Goal: Find specific page/section: Find specific page/section

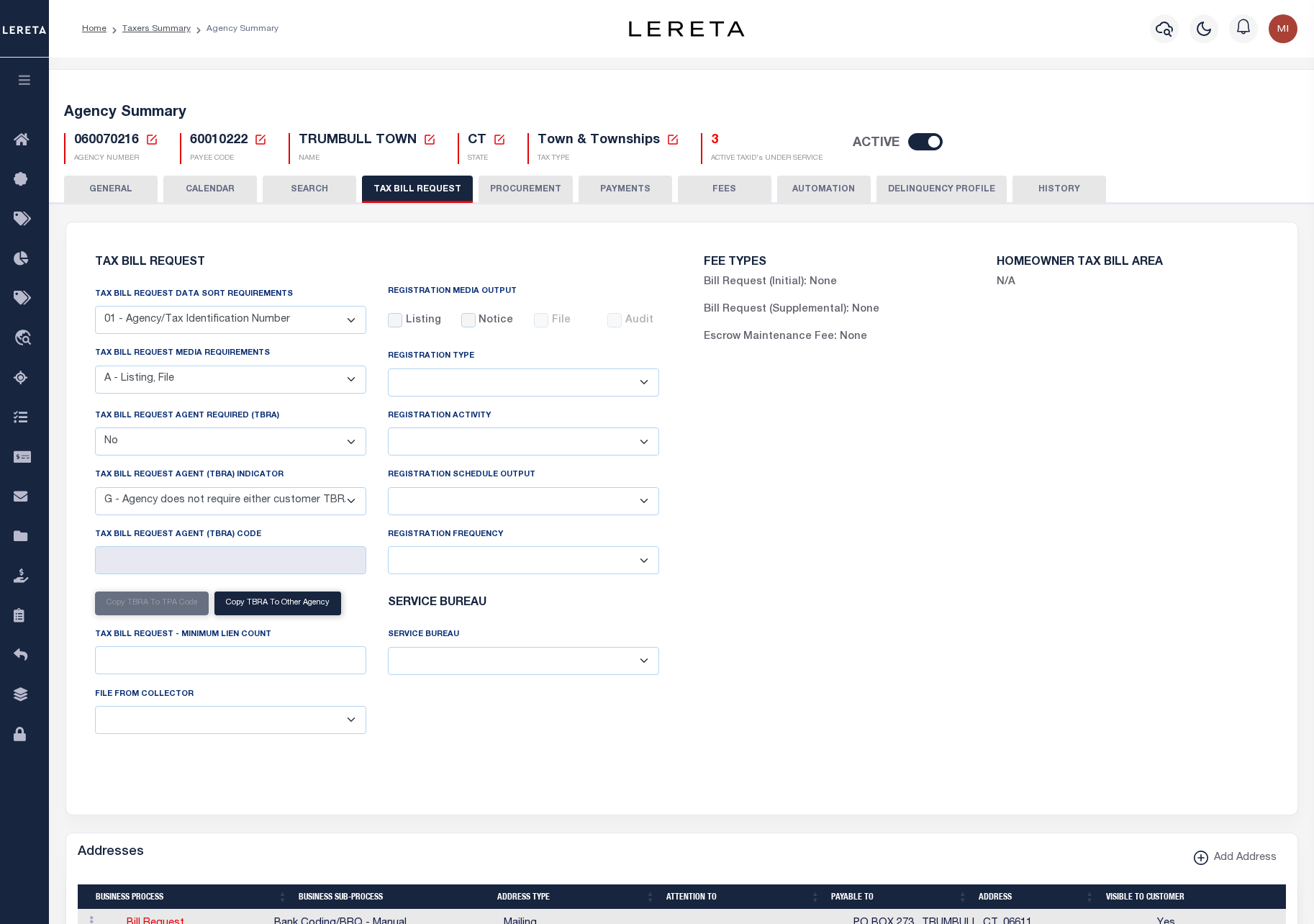
select select "16"
select select "false"
select select "15"
select select
select select "DCPY"
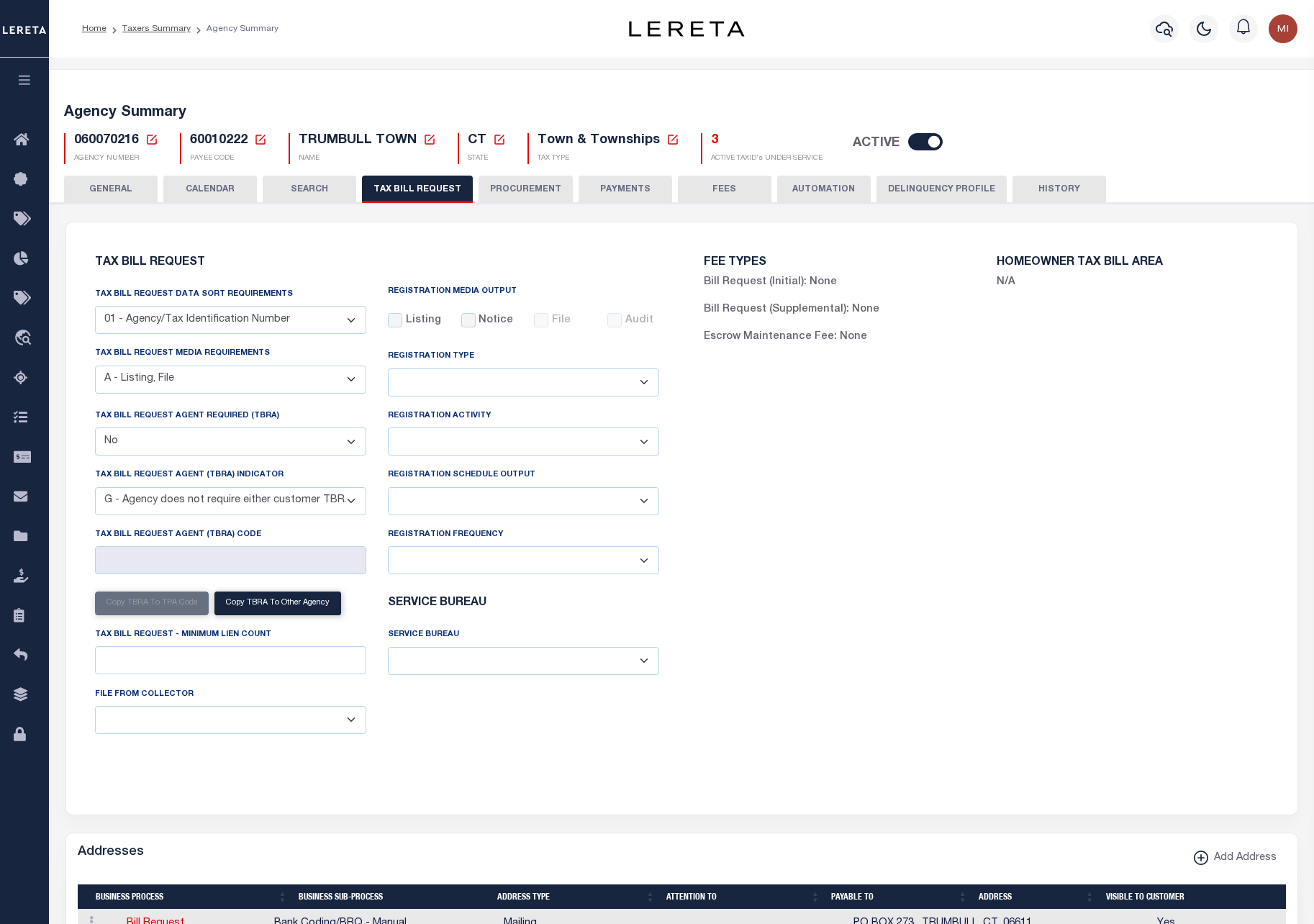
select select "CPYM"
select select "WEB"
select select "STN"
select select "PNA"
click at [917, 192] on button "Delinquency Profile" at bounding box center [941, 189] width 130 height 27
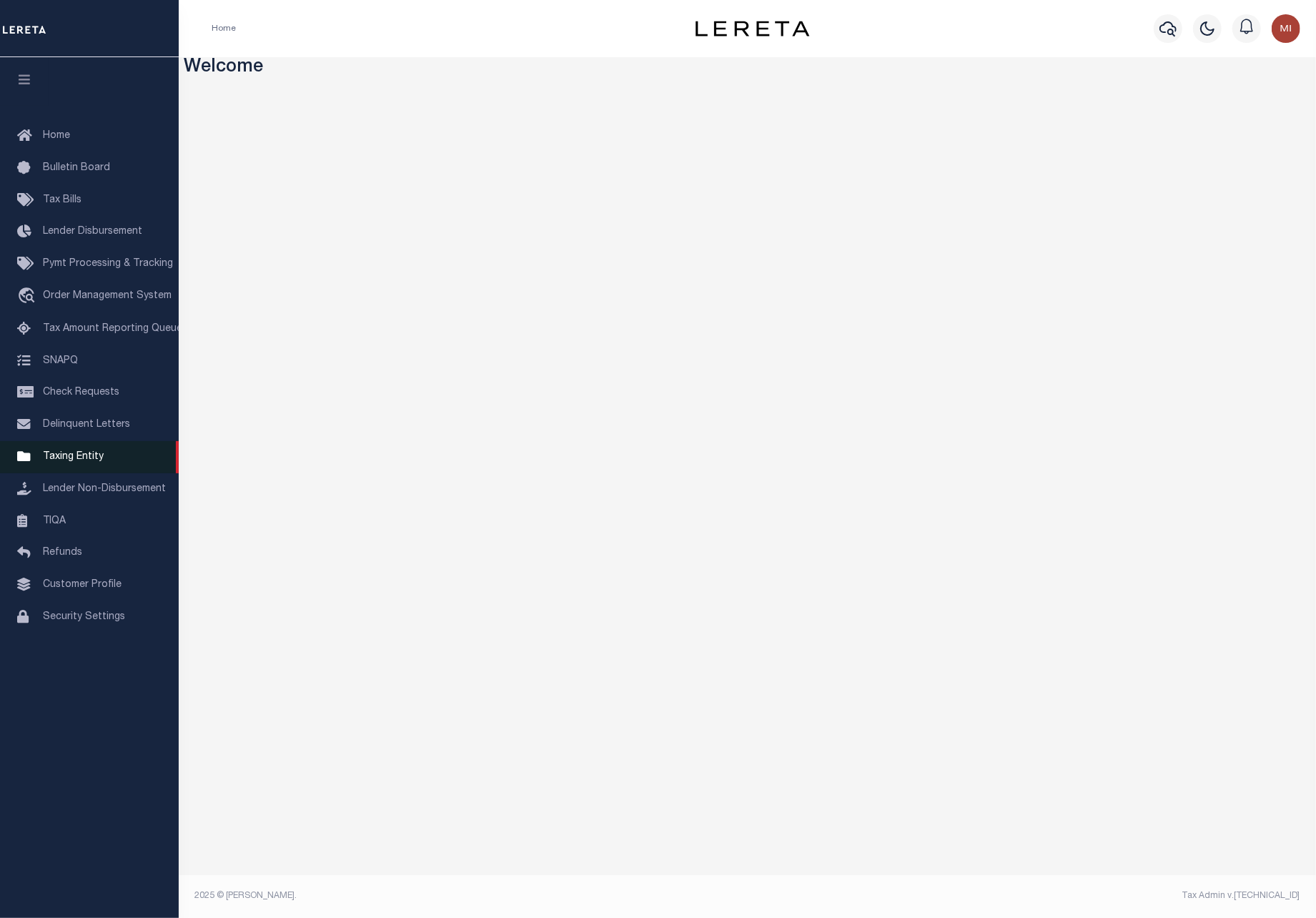
click at [70, 462] on span "Taxing Entity" at bounding box center [73, 456] width 61 height 10
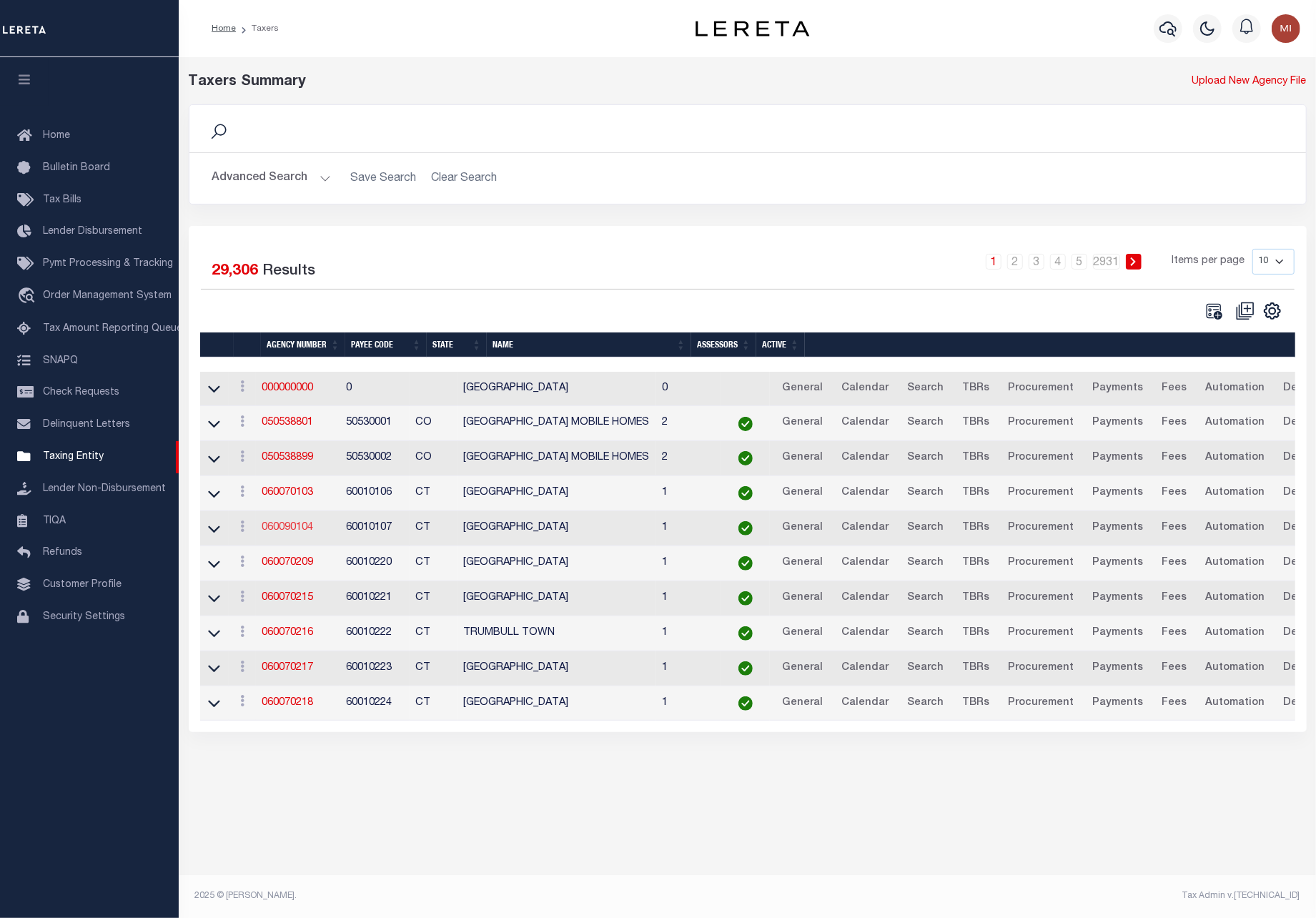
click at [277, 527] on link "060090104" at bounding box center [287, 527] width 52 height 10
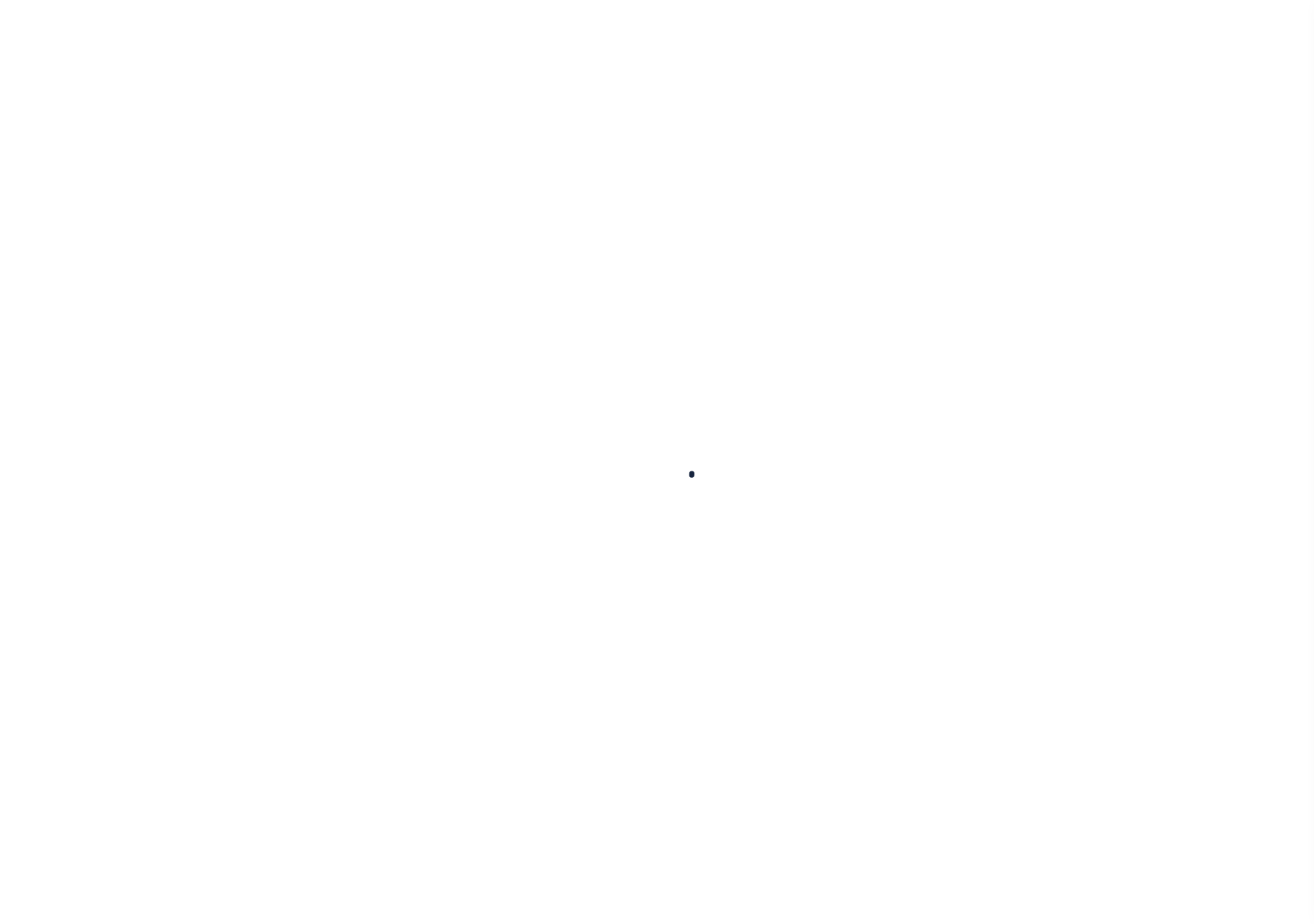
select select
checkbox input "false"
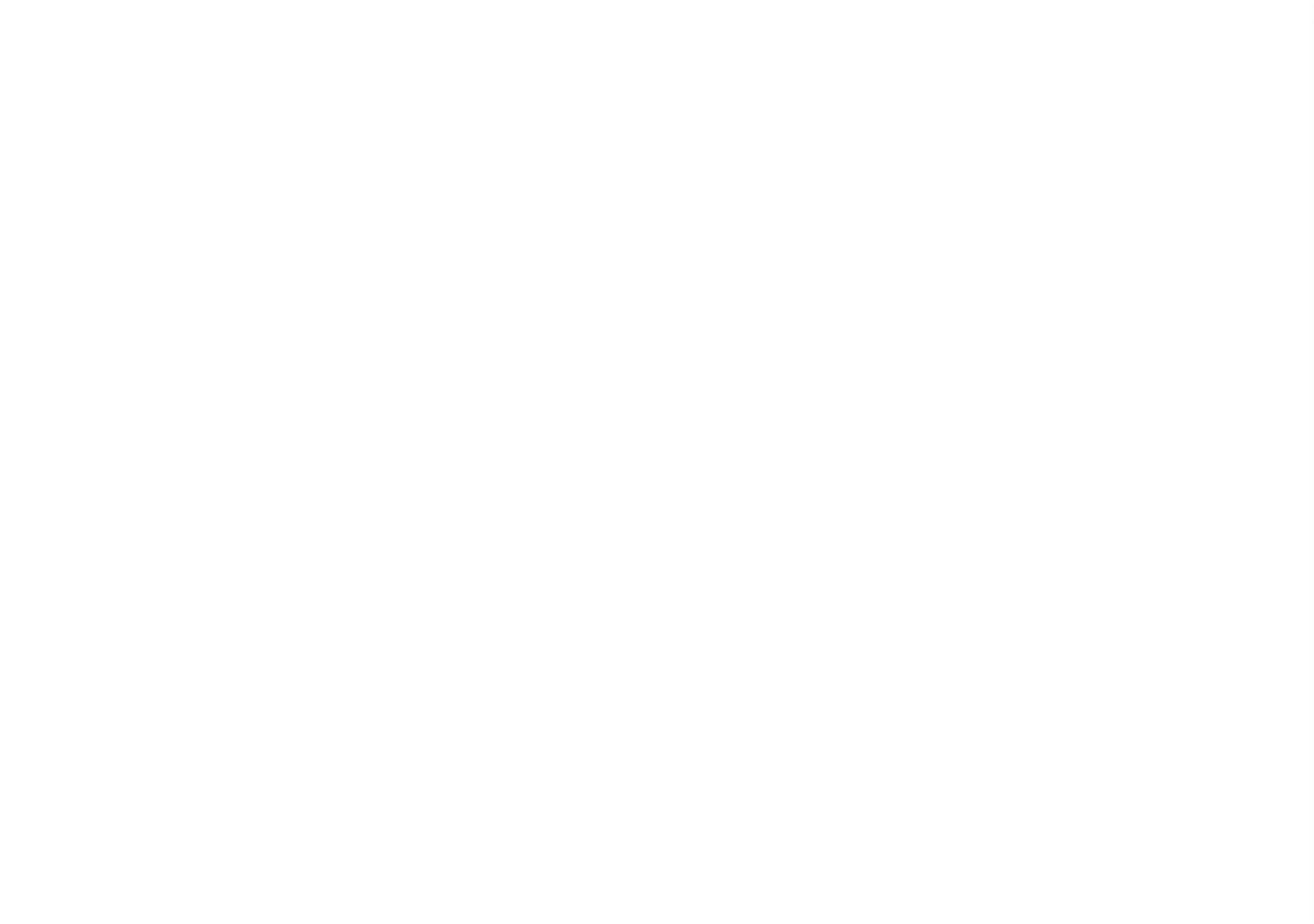
checkbox input "false"
type input "900104004"
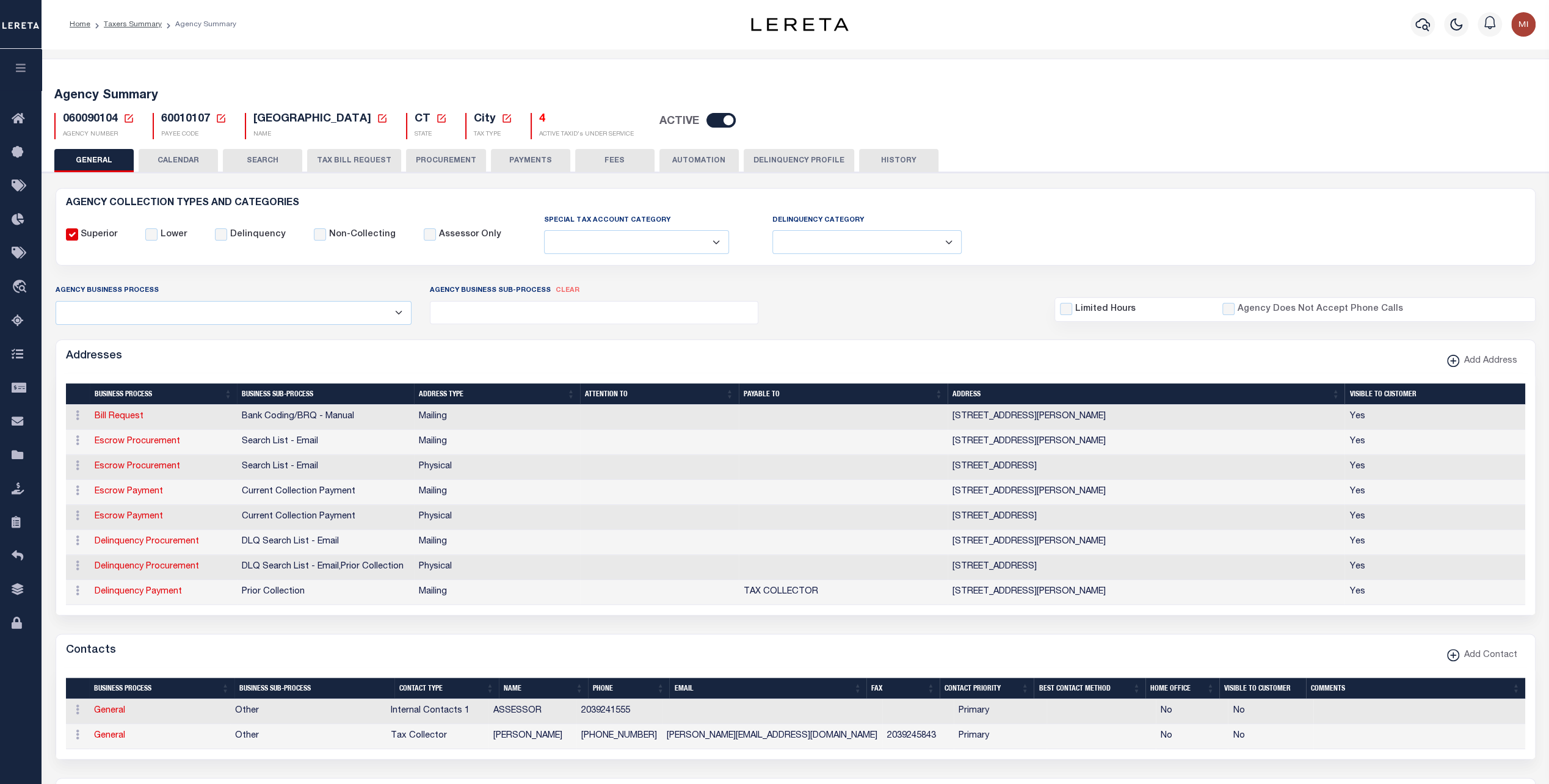
click at [519, 156] on button "PAYMENTS" at bounding box center [530, 161] width 79 height 23
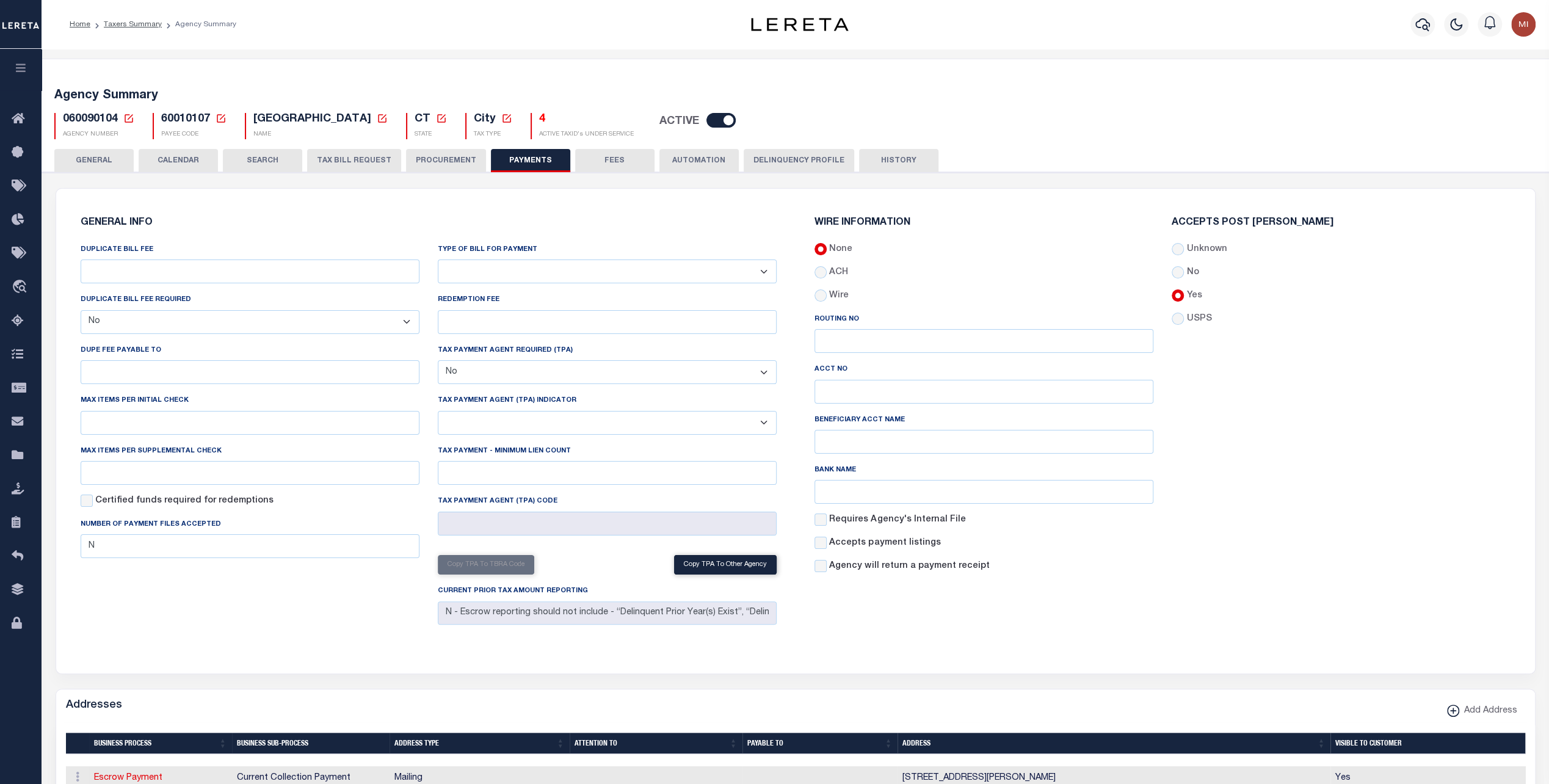
click at [91, 164] on button "GENERAL" at bounding box center [94, 161] width 79 height 23
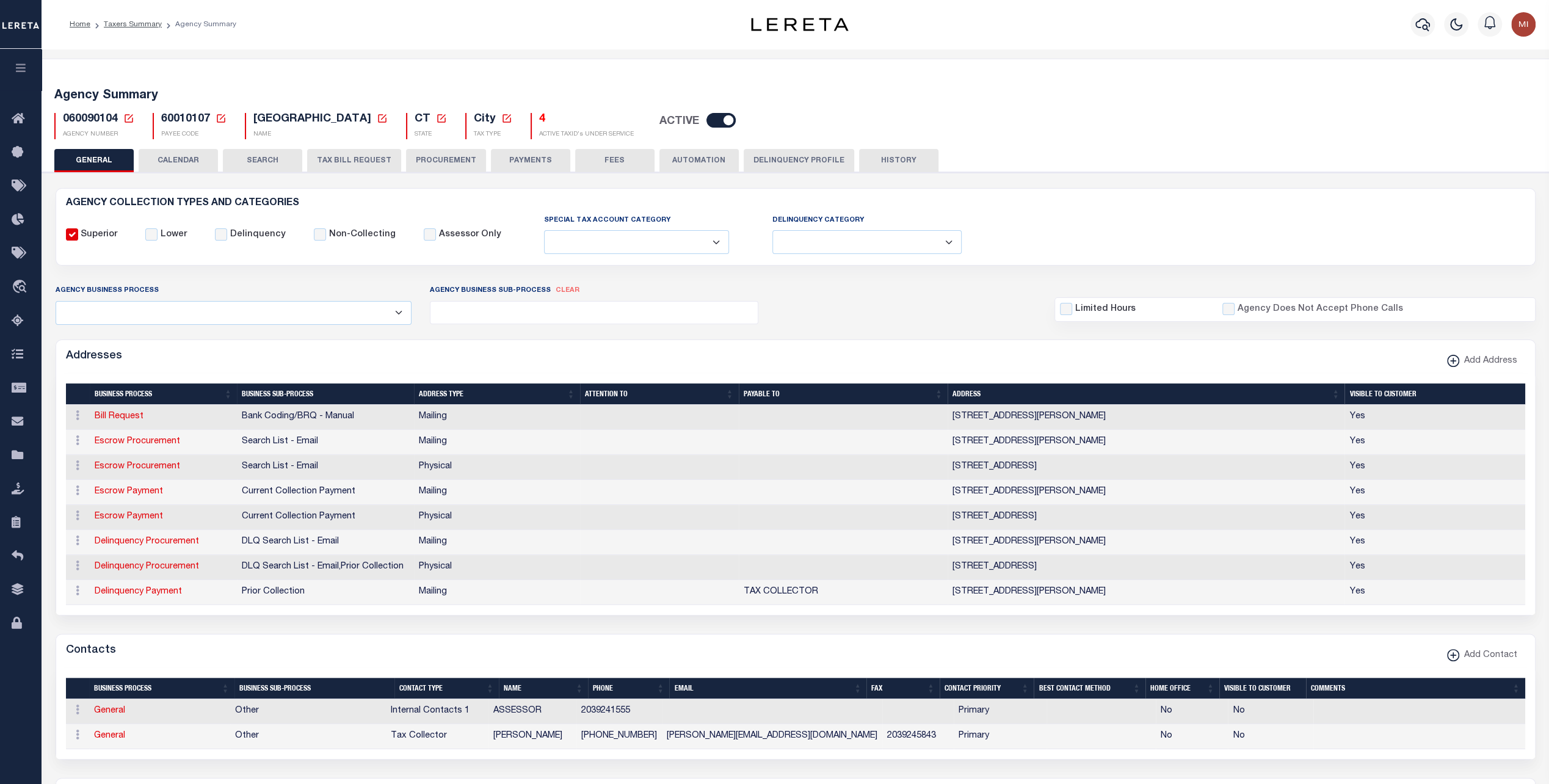
click at [188, 159] on button "CALENDAR" at bounding box center [178, 161] width 79 height 23
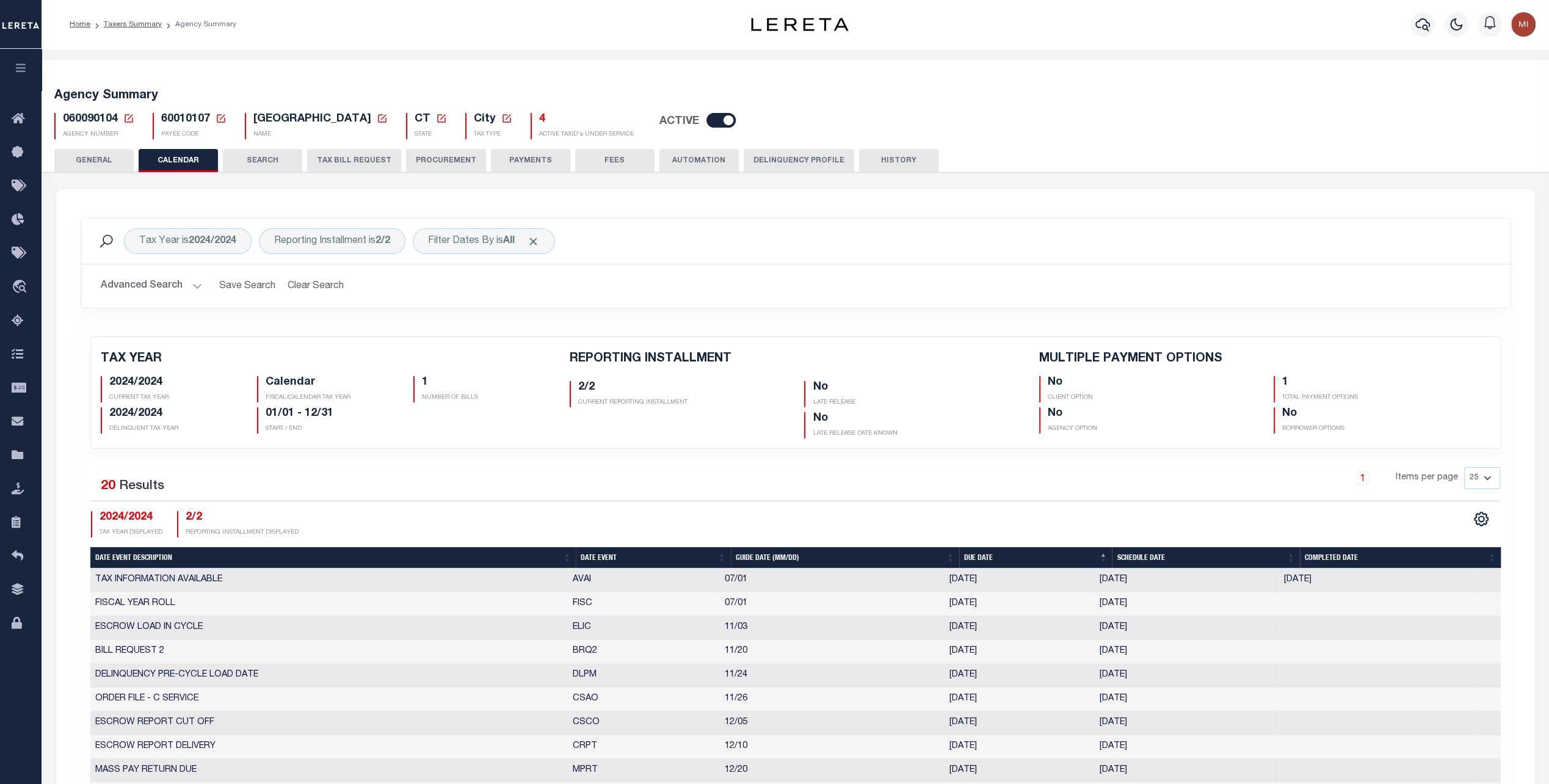
checkbox input "false"
type input "1"
click at [249, 158] on button "SEARCH" at bounding box center [262, 161] width 79 height 23
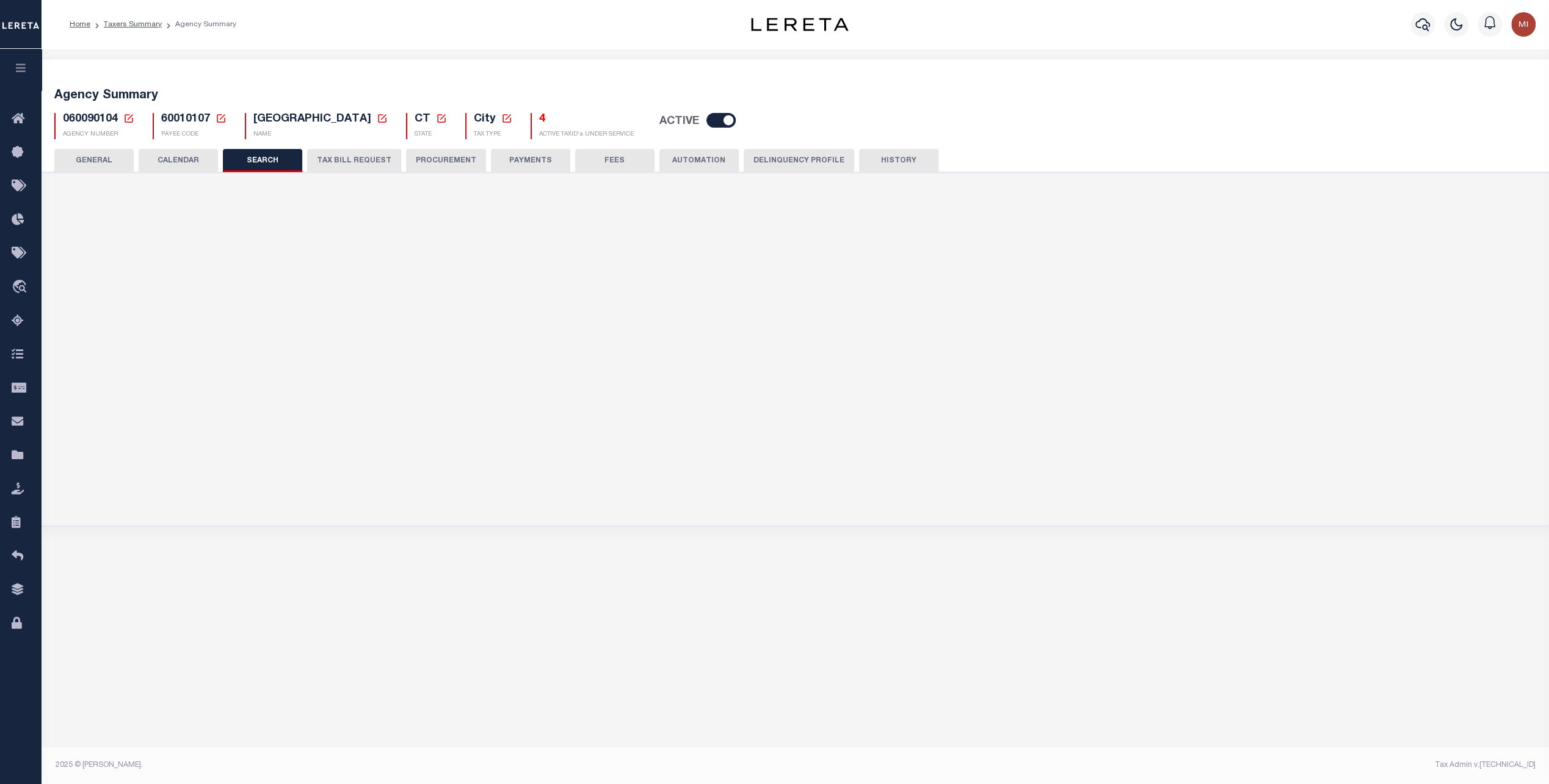
checkbox input "false"
type input "12000"
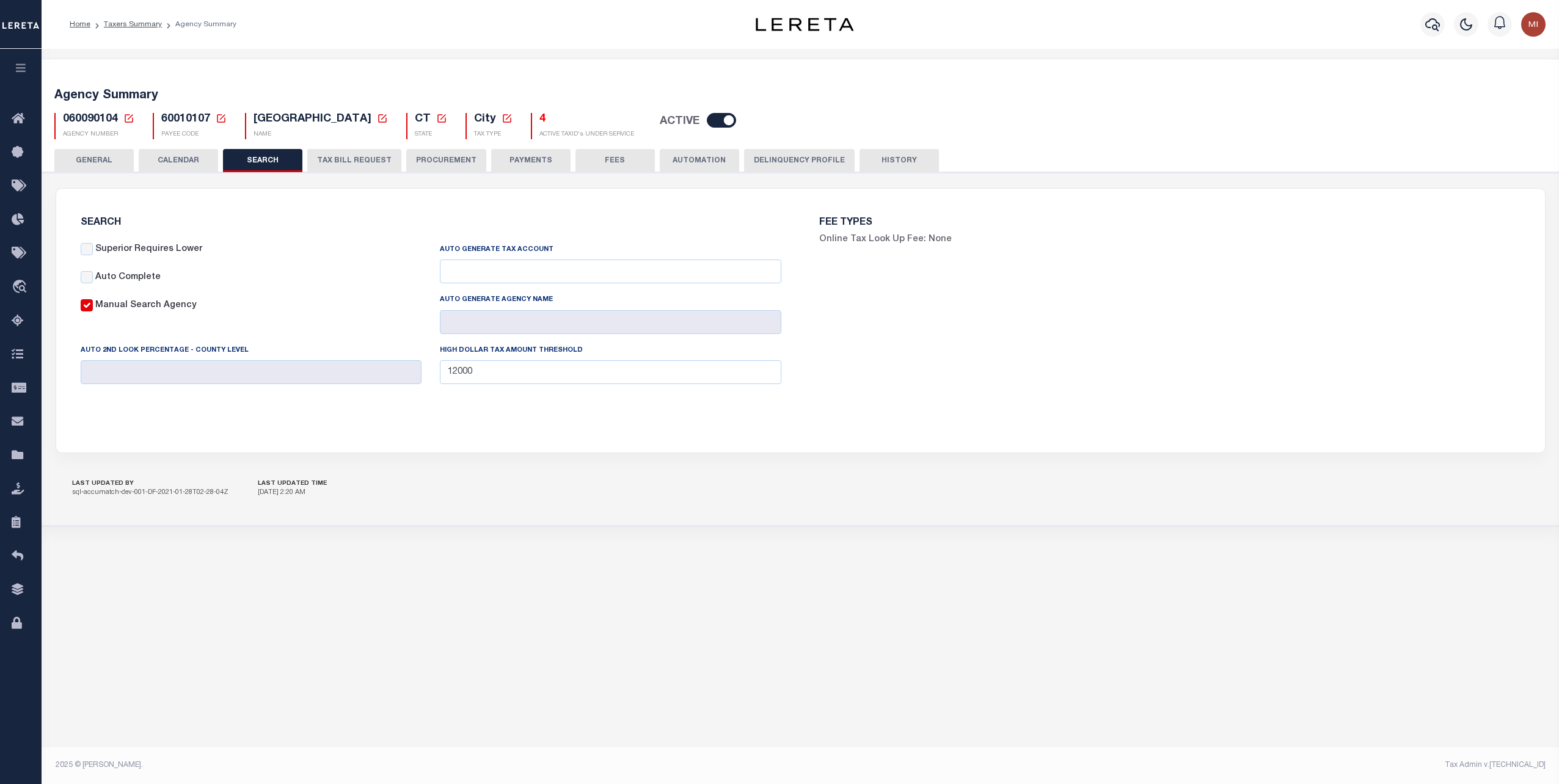
click at [332, 158] on button "TAX BILL REQUEST" at bounding box center [354, 161] width 94 height 23
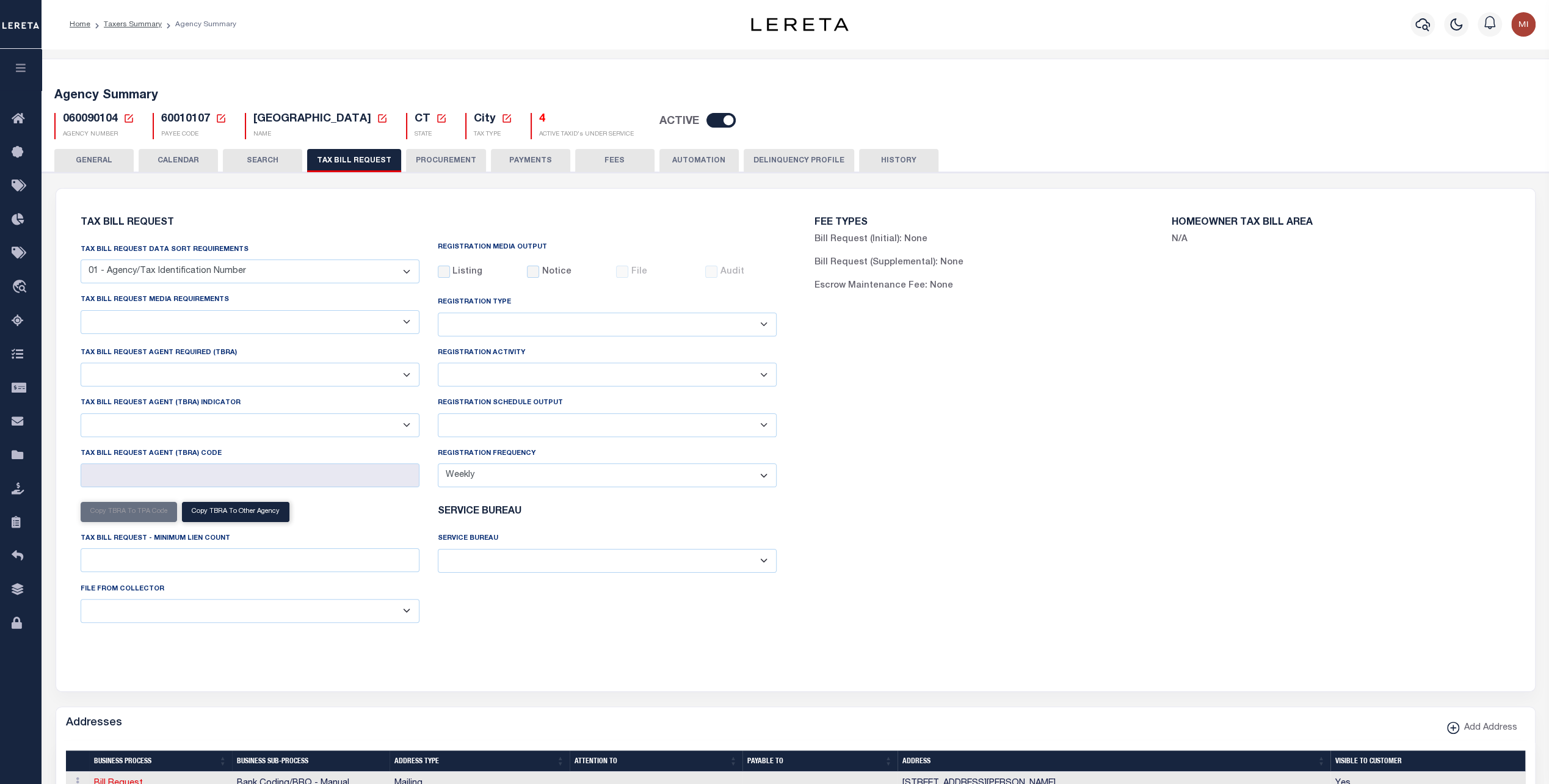
select select "16"
select select "false"
select select "1"
select select
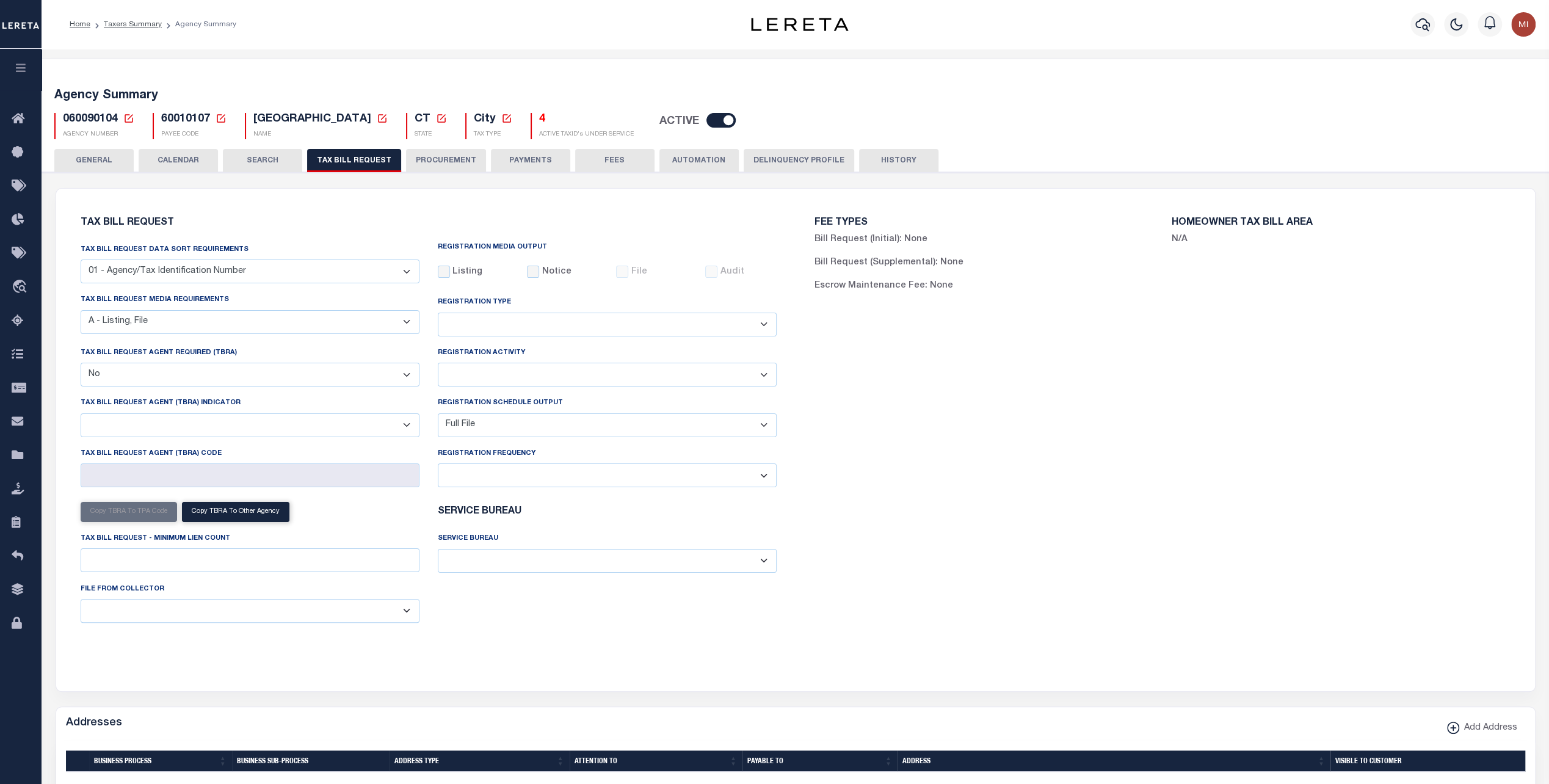
click at [432, 161] on button "PROCUREMENT" at bounding box center [446, 161] width 80 height 23
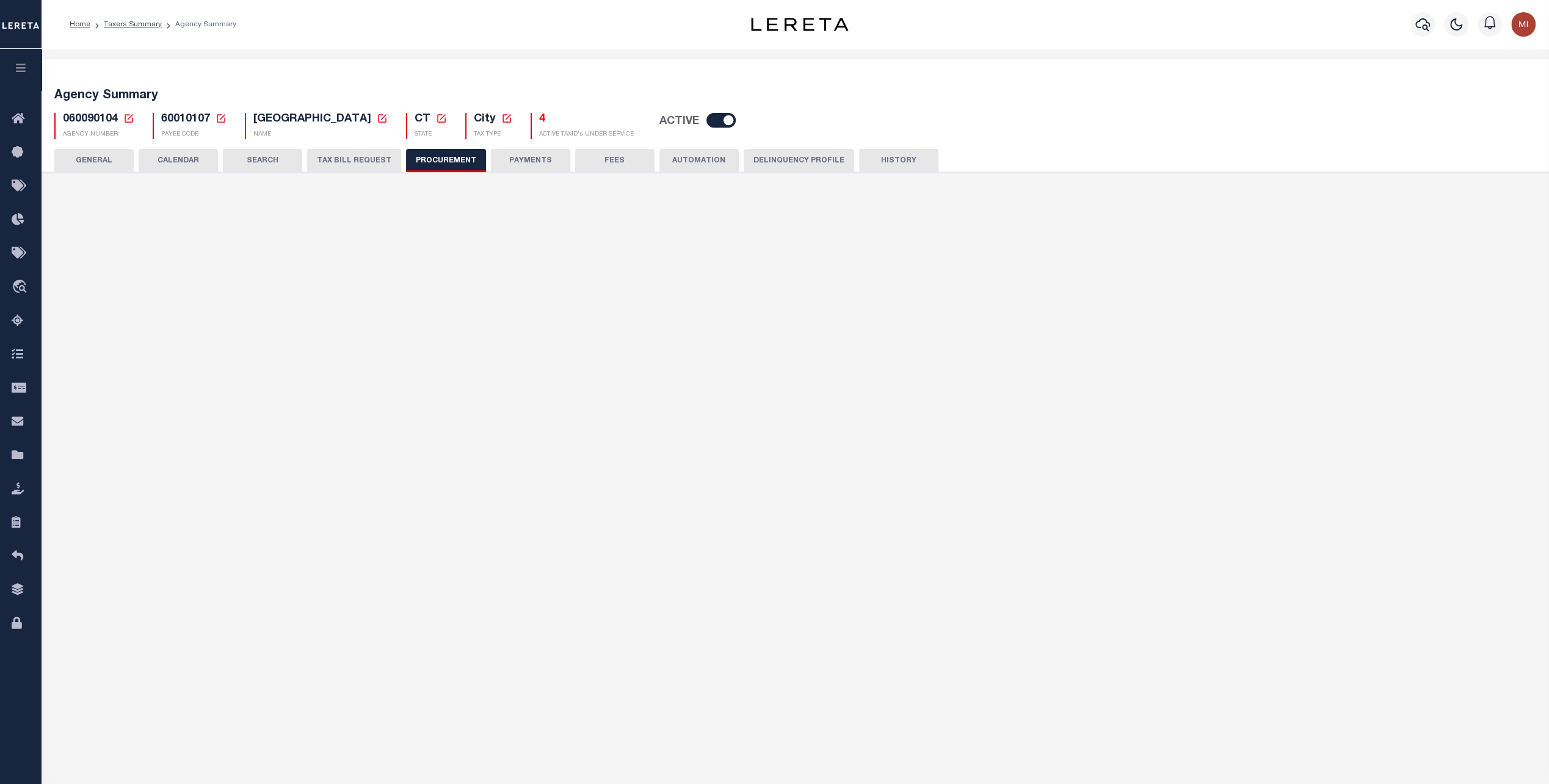
type input "$12,000"
select select "10"
select select "1"
select select "4"
checkbox input "true"
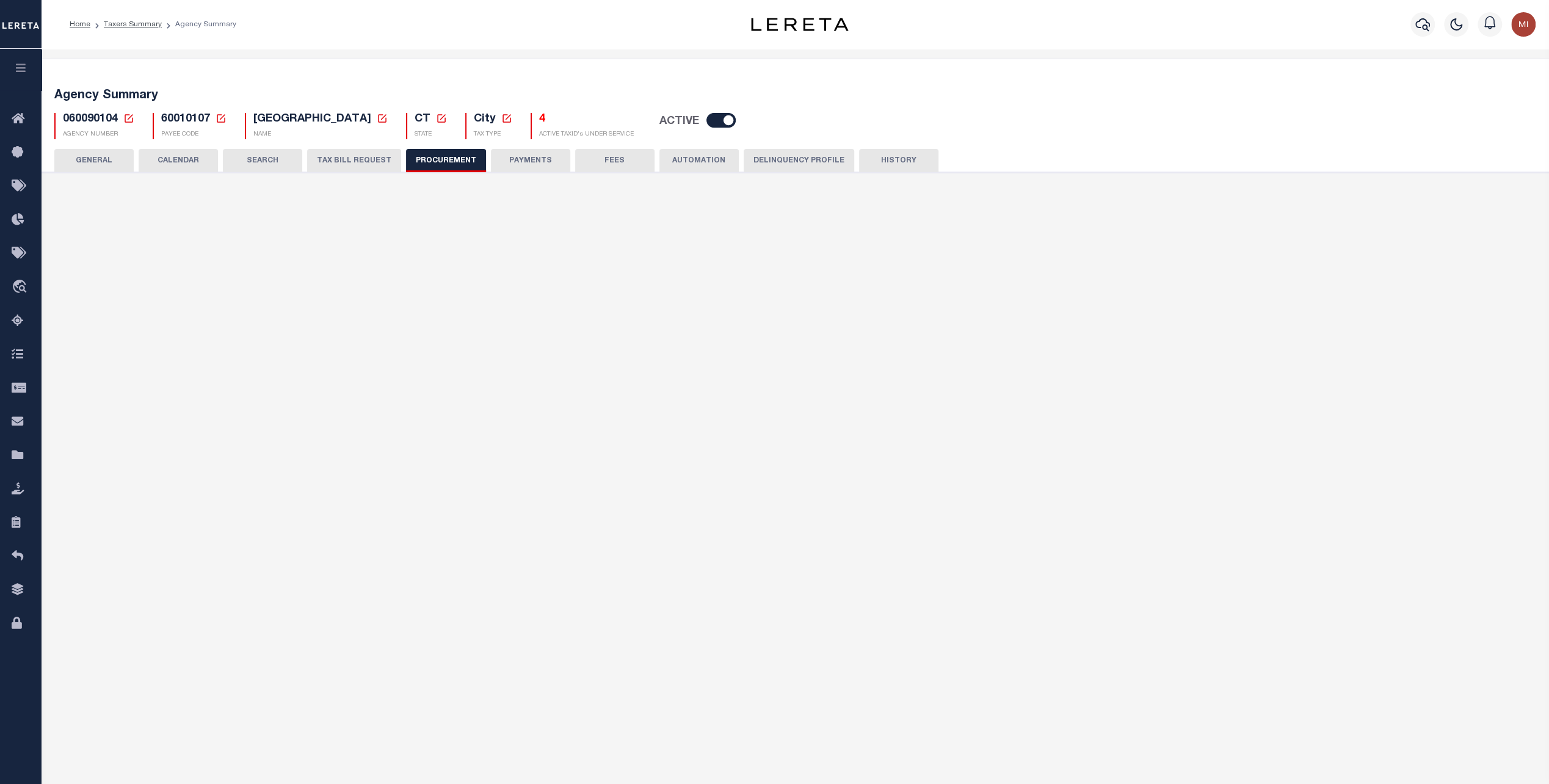
checkbox input "true"
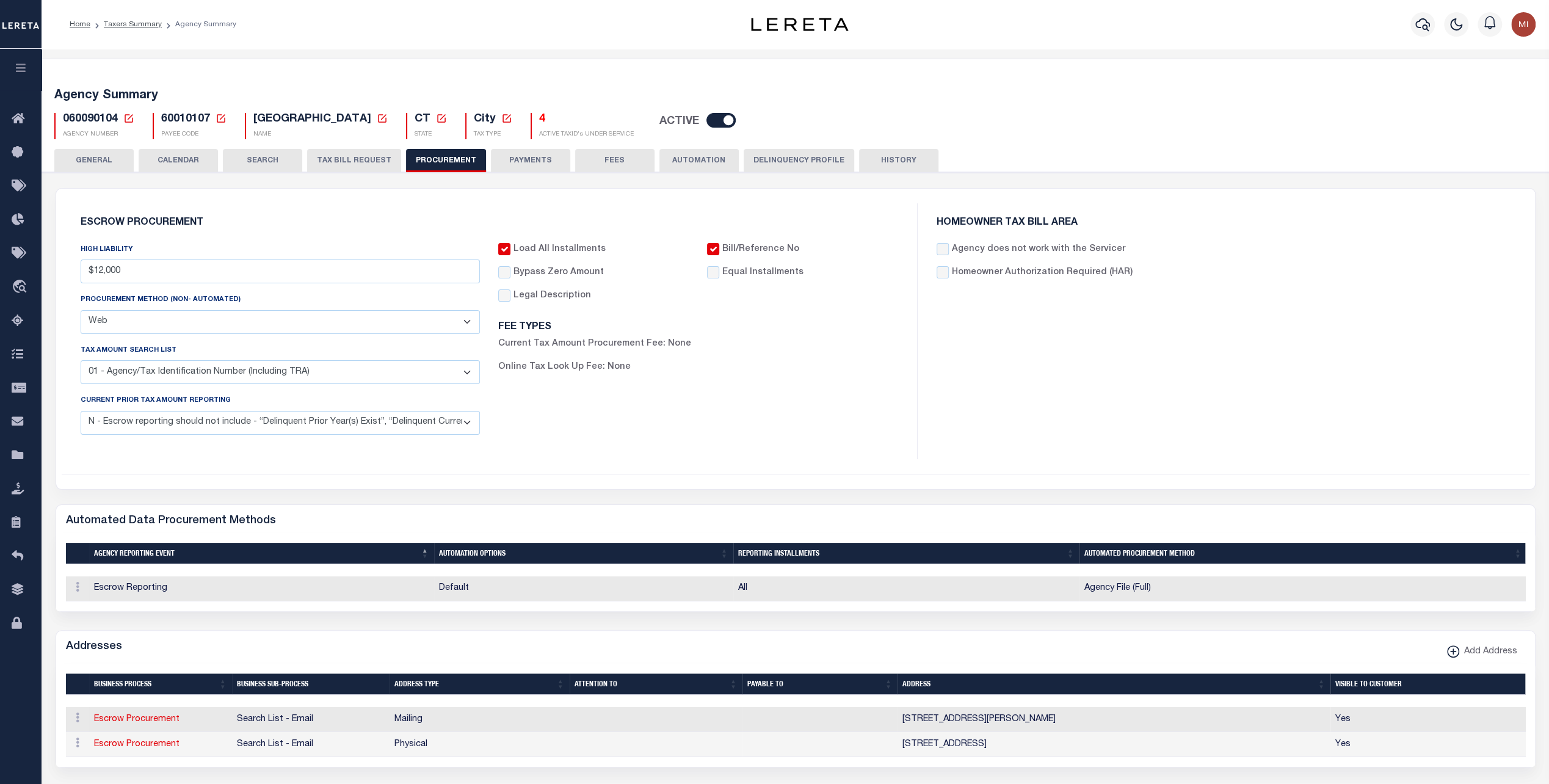
click at [520, 158] on button "PAYMENTS" at bounding box center [530, 161] width 79 height 23
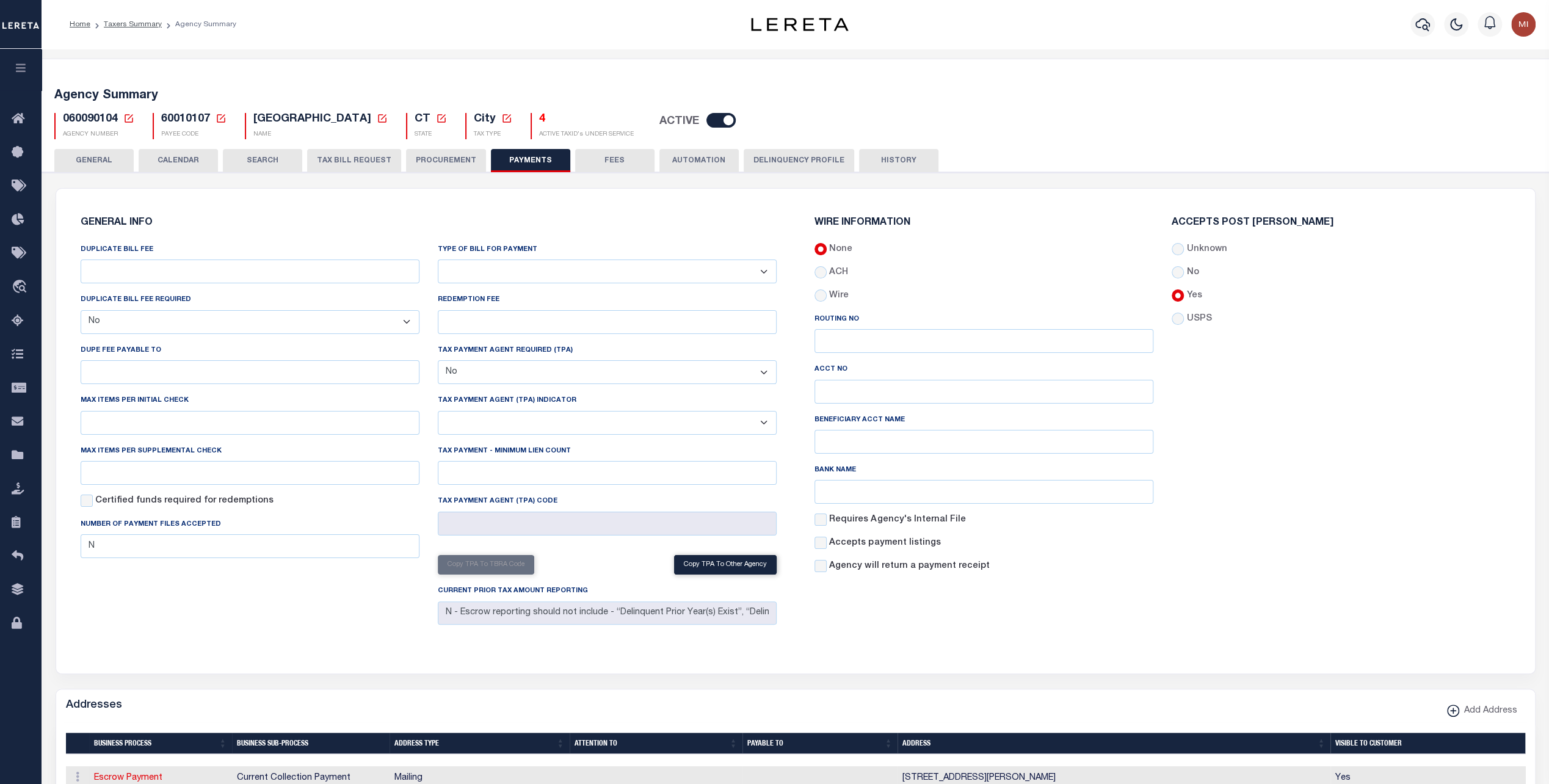
click at [604, 165] on button "FEES" at bounding box center [615, 161] width 79 height 23
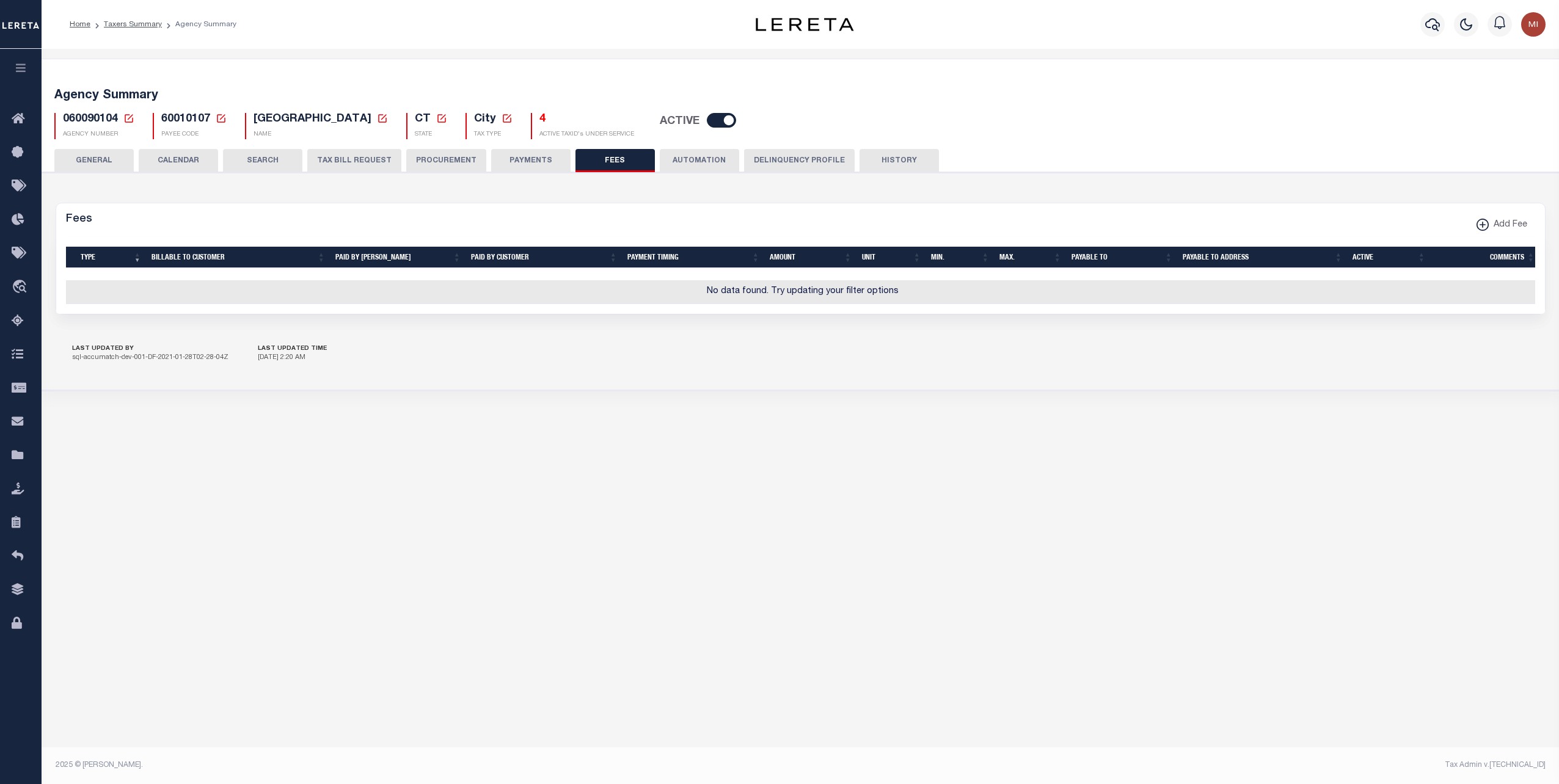
click at [688, 159] on button "AUTOMATION" at bounding box center [699, 161] width 79 height 23
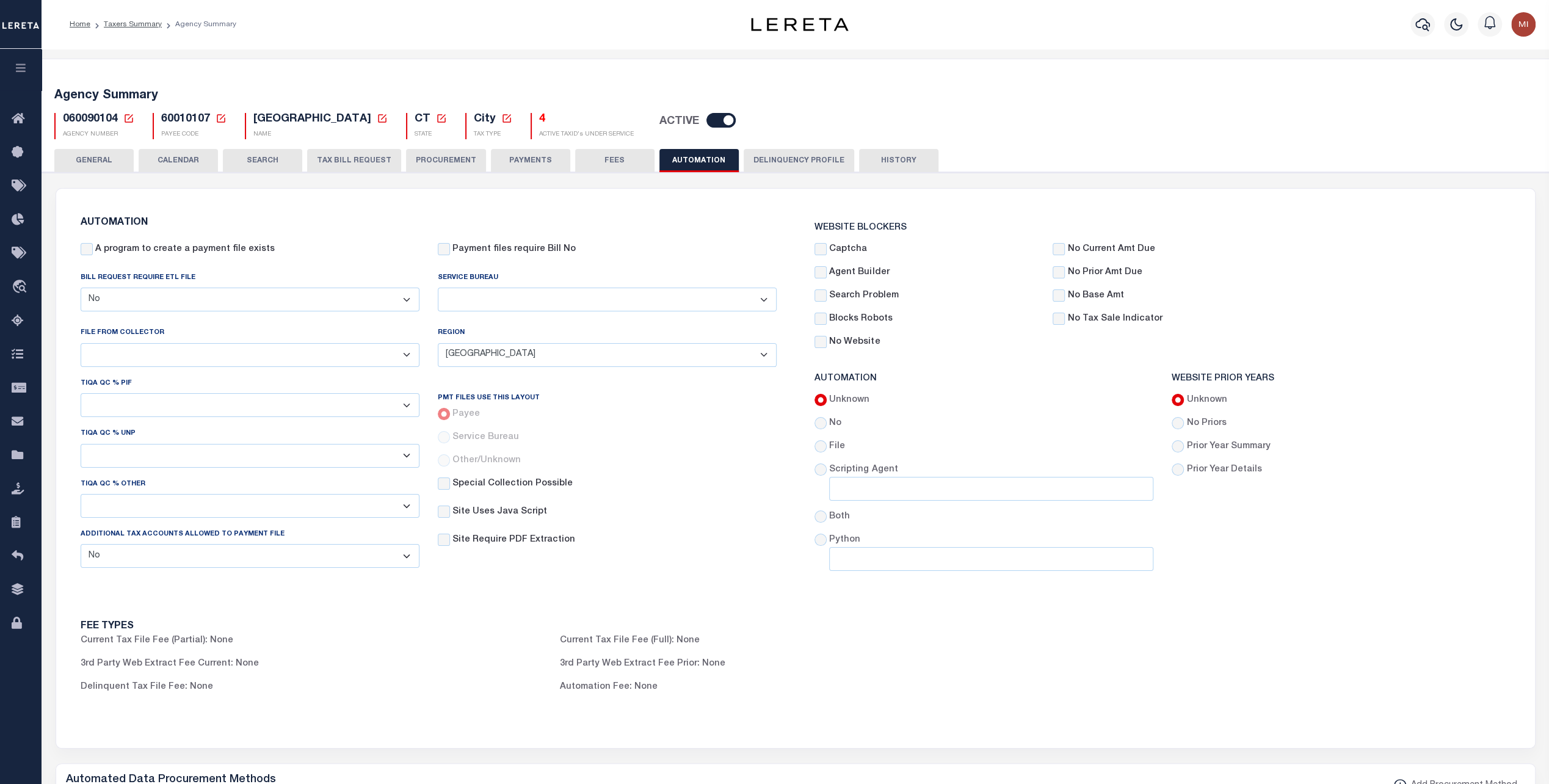
click at [800, 165] on button "Delinquency Profile" at bounding box center [799, 161] width 110 height 23
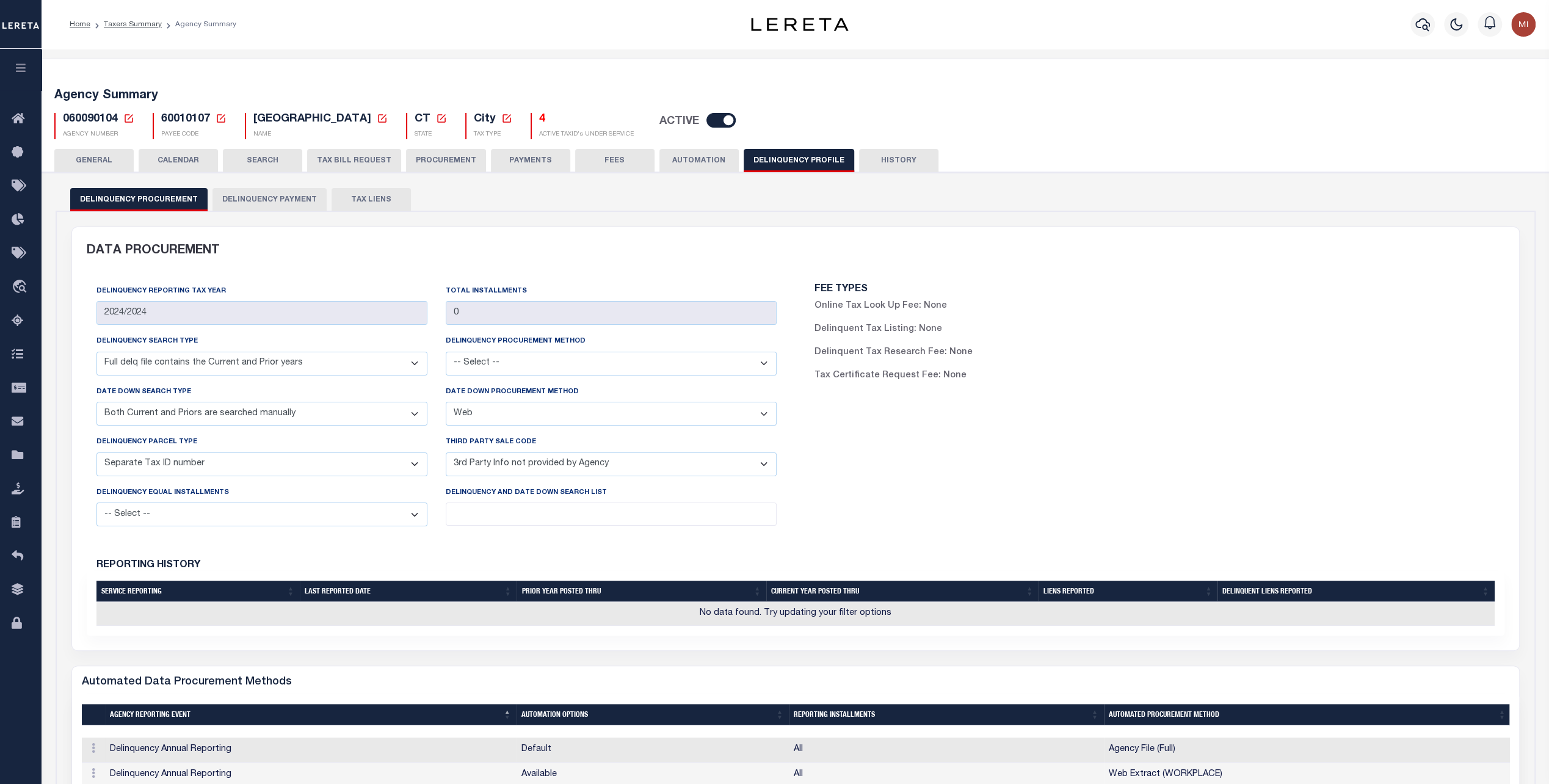
click at [241, 198] on button "Delinquency Payment" at bounding box center [270, 200] width 114 height 23
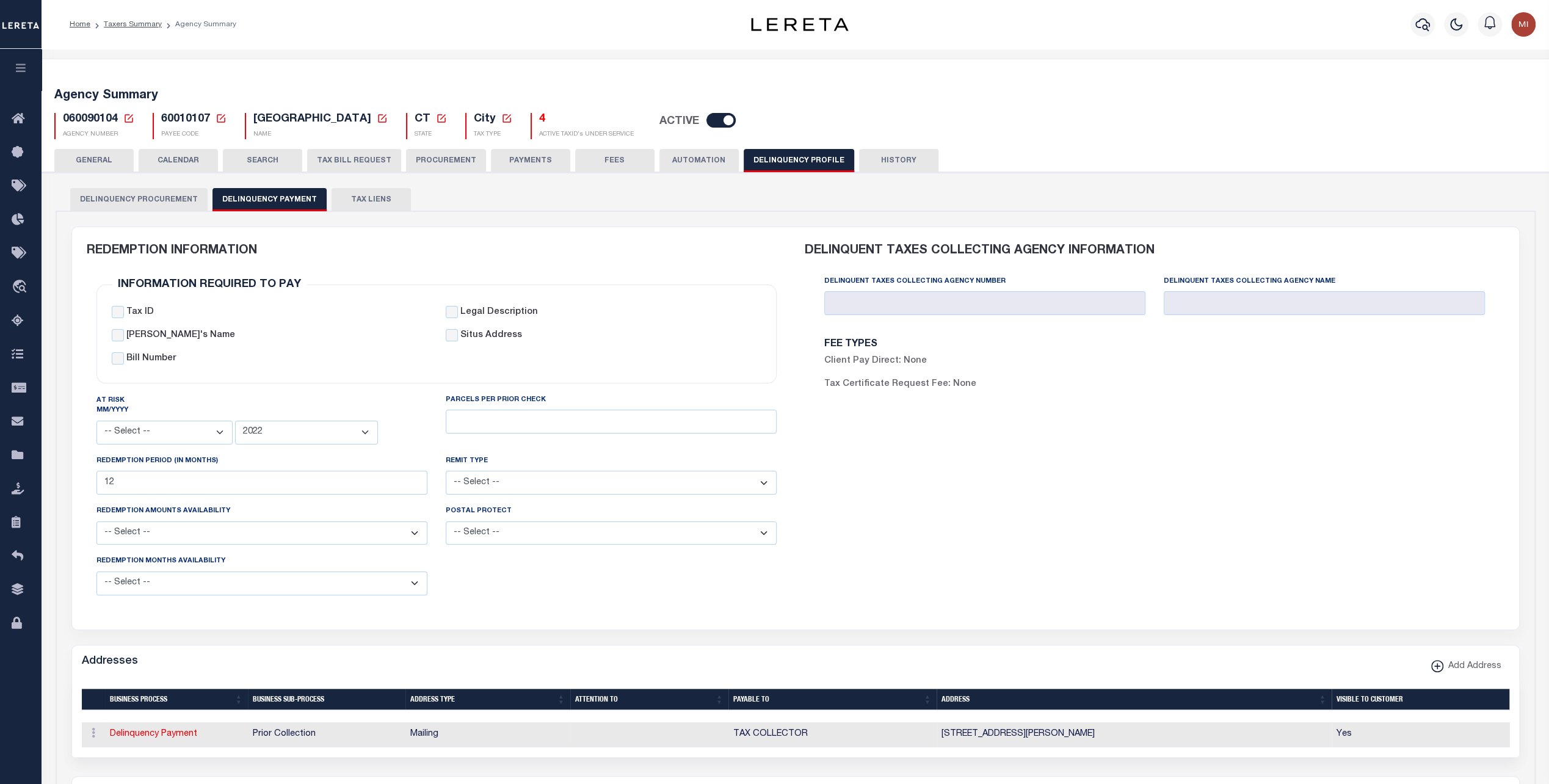
click at [484, 481] on select "-- Select -- Regular Check Certified Checks Regular Check for Currents and Cert…" at bounding box center [611, 482] width 331 height 24
click at [619, 471] on select "-- Select -- Regular Check Certified Checks Regular Check for Currents and Cert…" at bounding box center [611, 482] width 331 height 24
